Goal: Task Accomplishment & Management: Complete application form

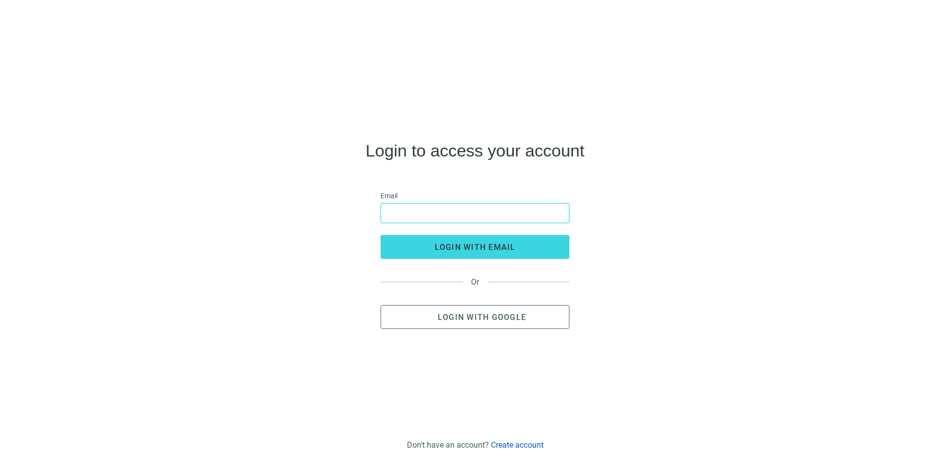
click at [458, 217] on input "email" at bounding box center [475, 213] width 176 height 19
type input "**********"
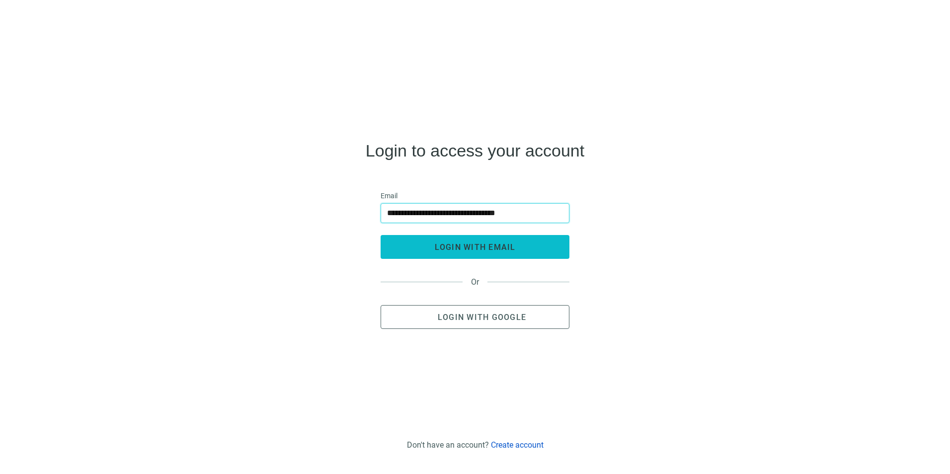
click at [433, 248] on button "login with email" at bounding box center [474, 247] width 189 height 24
